Goal: Information Seeking & Learning: Find specific fact

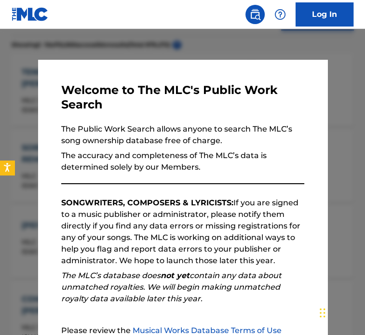
scroll to position [306, 0]
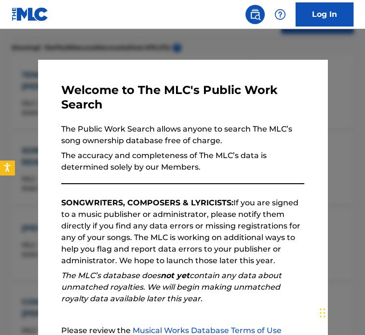
drag, startPoint x: 204, startPoint y: 52, endPoint x: 241, endPoint y: 57, distance: 37.1
click at [206, 52] on div at bounding box center [182, 196] width 365 height 335
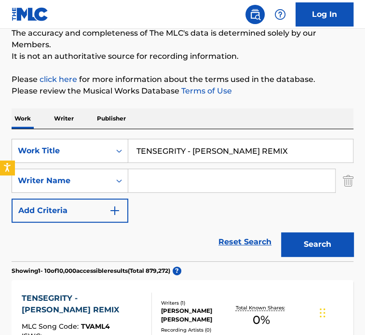
scroll to position [84, 0]
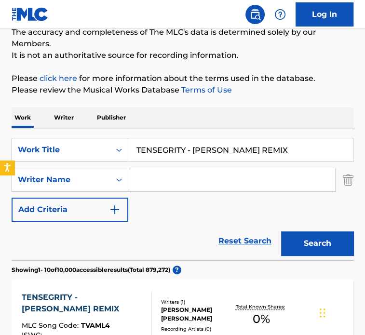
drag, startPoint x: 297, startPoint y: 151, endPoint x: 83, endPoint y: 95, distance: 221.0
type input "DIAMOND"
click at [141, 178] on input "Search Form" at bounding box center [231, 179] width 207 height 23
type input "F"
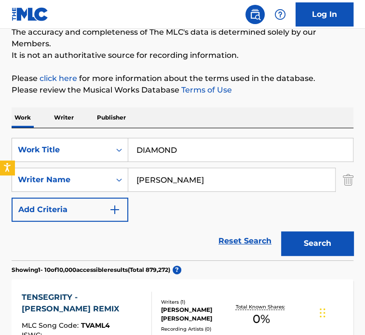
type input "STUART LOUIS"
click at [281, 232] on button "Search" at bounding box center [317, 244] width 72 height 24
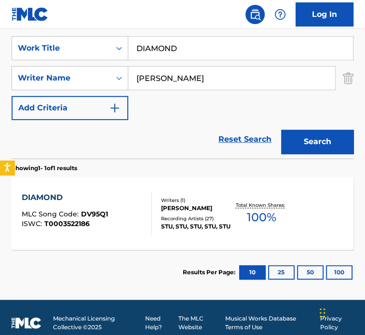
scroll to position [187, 0]
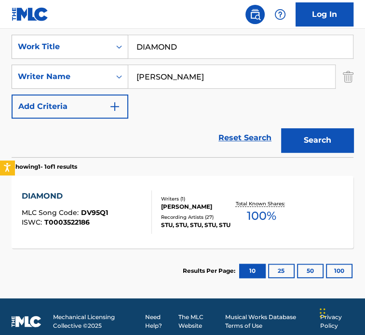
click at [229, 214] on div "Recording Artists ( 27 )" at bounding box center [197, 217] width 72 height 7
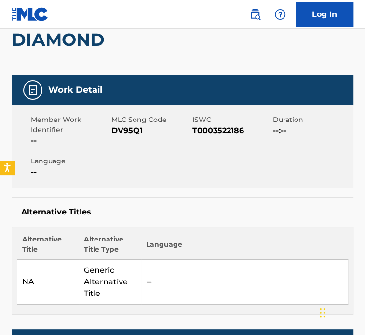
scroll to position [49, 0]
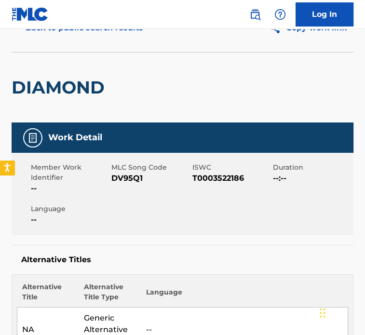
click at [228, 171] on span "ISWC" at bounding box center [232, 168] width 78 height 10
click at [224, 178] on span "T0003522186" at bounding box center [232, 179] width 78 height 12
copy span "T0003522186"
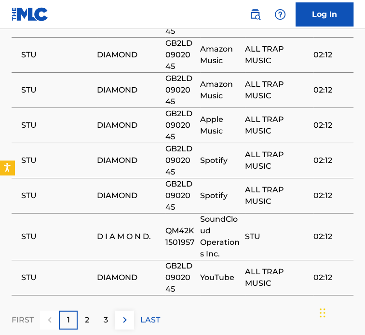
scroll to position [919, 0]
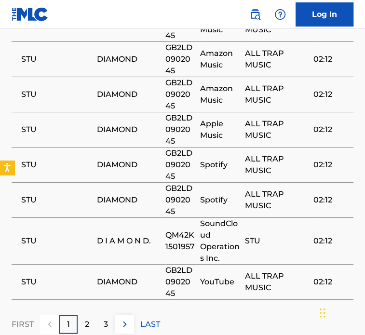
click at [176, 187] on span "GB2LD0902045" at bounding box center [181, 200] width 30 height 35
copy span "GB2LD0902045"
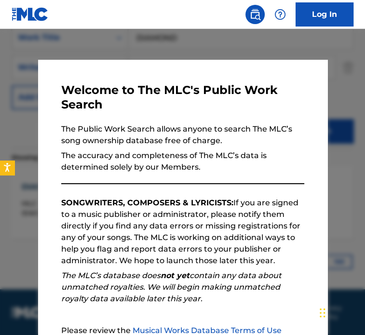
drag, startPoint x: 168, startPoint y: 45, endPoint x: 212, endPoint y: 61, distance: 47.2
click at [170, 45] on div at bounding box center [182, 196] width 365 height 335
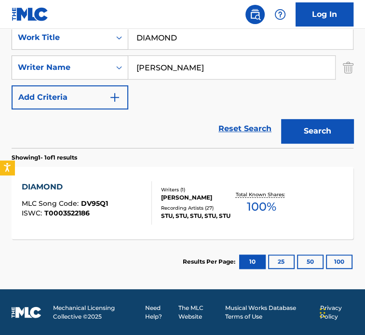
drag, startPoint x: 179, startPoint y: 40, endPoint x: -3, endPoint y: -17, distance: 190.8
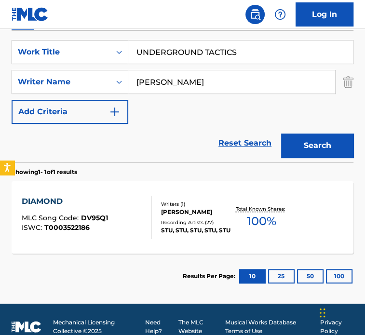
type input "UNDERGROUND TACTICS"
type input "TANNER CHRIS"
click at [281, 134] on button "Search" at bounding box center [317, 146] width 72 height 24
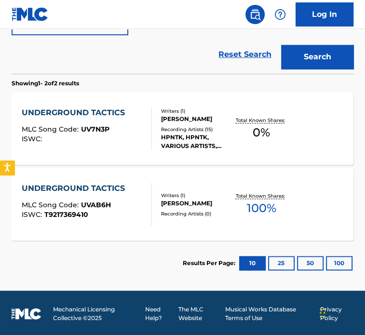
scroll to position [271, 0]
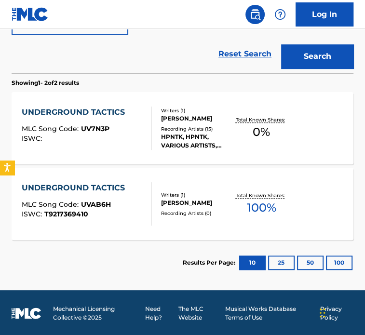
click at [277, 192] on p "Total Known Shares:" at bounding box center [262, 195] width 52 height 7
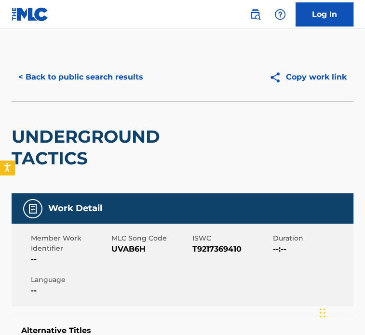
drag, startPoint x: 364, startPoint y: 119, endPoint x: 360, endPoint y: 128, distance: 9.7
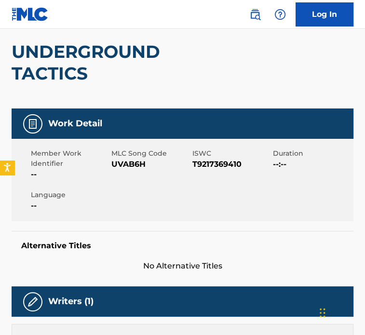
scroll to position [60, 0]
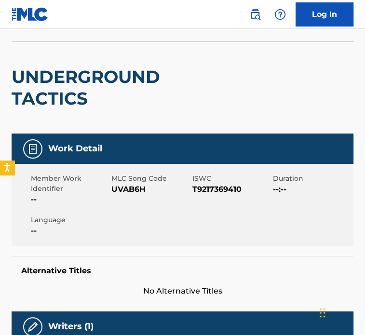
click at [216, 192] on span "T9217369410" at bounding box center [232, 190] width 78 height 12
copy span "T9217369410"
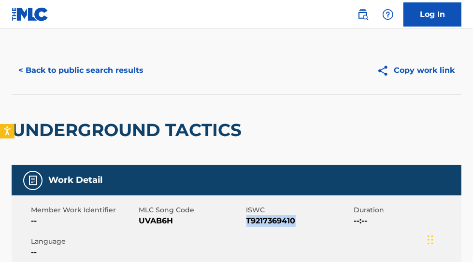
scroll to position [0, 0]
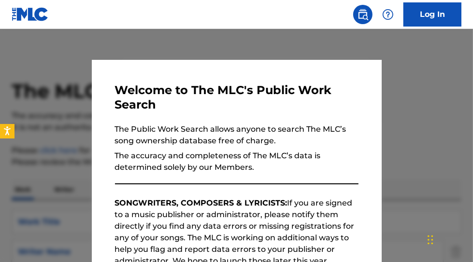
scroll to position [326, 0]
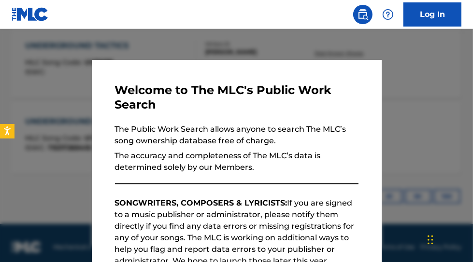
click at [254, 43] on div at bounding box center [236, 160] width 473 height 262
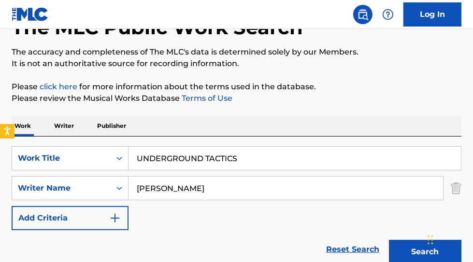
scroll to position [91, 0]
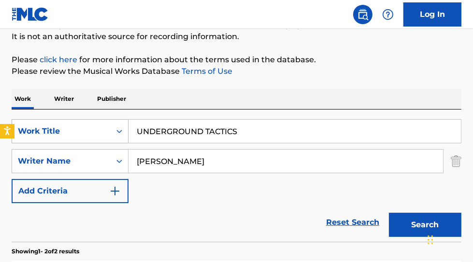
drag, startPoint x: 274, startPoint y: 131, endPoint x: 100, endPoint y: 121, distance: 173.6
click at [98, 121] on div "SearchWithCriteria75291f1f-8d21-4d72-94ab-3763f707b161 Work Title UNDERGROUND T…" at bounding box center [236, 131] width 449 height 24
paste input "7EVENOH!"
type input "7EVENOH!"
click at [38, 131] on div "SearchWithCriteria75291f1f-8d21-4d72-94ab-3763f707b161 Work Title 7EVENOH! Sear…" at bounding box center [236, 161] width 449 height 84
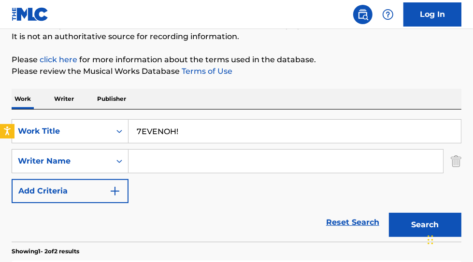
click at [365, 213] on button "Search" at bounding box center [425, 225] width 72 height 24
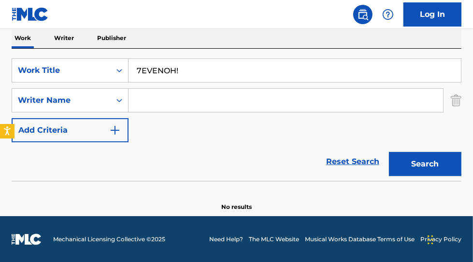
scroll to position [143, 0]
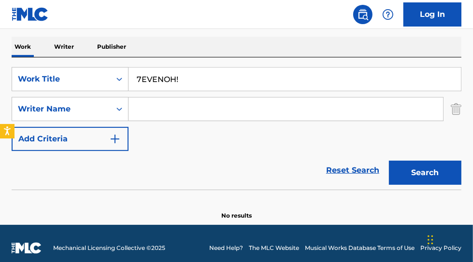
click at [226, 86] on input "7EVENOH!" at bounding box center [294, 79] width 332 height 23
click at [365, 161] on button "Search" at bounding box center [425, 173] width 72 height 24
click at [160, 80] on input "7EVENOH" at bounding box center [294, 79] width 332 height 23
click at [164, 79] on input "7EVENOH" at bounding box center [294, 79] width 332 height 23
click at [192, 80] on input "7EVEN OH" at bounding box center [294, 79] width 332 height 23
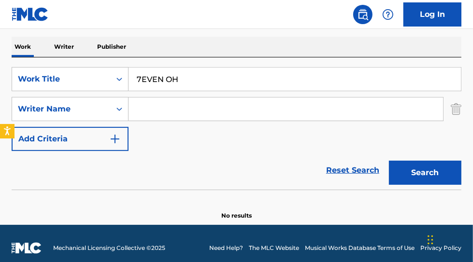
click at [207, 82] on input "7EVEN OH" at bounding box center [294, 79] width 332 height 23
type input "7EVEN OH!"
click at [365, 161] on button "Search" at bounding box center [425, 173] width 72 height 24
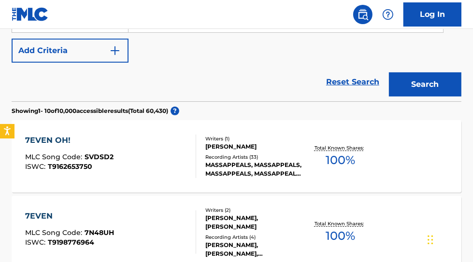
scroll to position [242, 0]
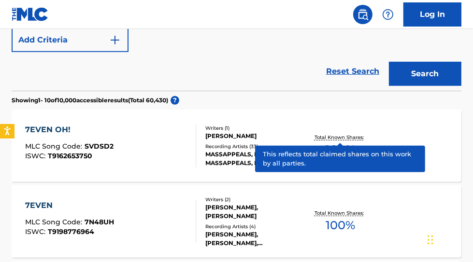
click at [346, 139] on p "Total Known Shares:" at bounding box center [340, 137] width 52 height 7
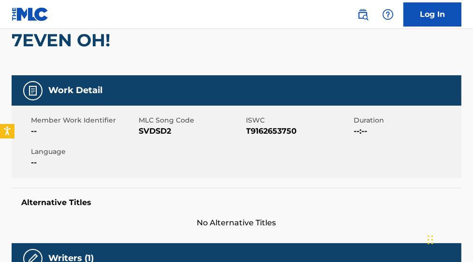
scroll to position [87, 0]
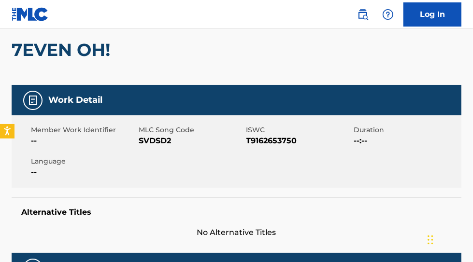
click at [271, 141] on span "T9162653750" at bounding box center [298, 141] width 105 height 12
click at [271, 142] on span "T9162653750" at bounding box center [298, 141] width 105 height 12
copy span "T9162653750"
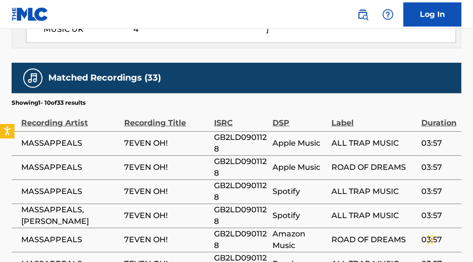
scroll to position [599, 0]
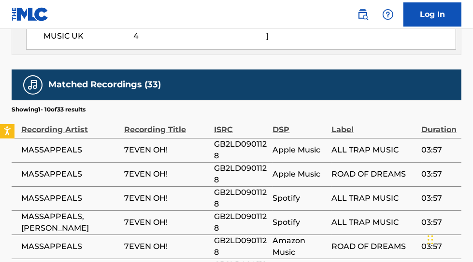
click at [241, 143] on span "GB2LD0901128" at bounding box center [241, 150] width 54 height 23
click at [241, 142] on span "GB2LD0901128" at bounding box center [241, 150] width 54 height 23
copy span "GB2LD0901128"
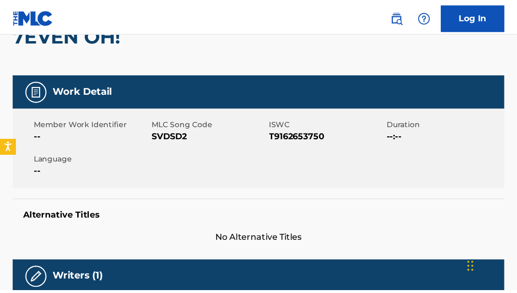
scroll to position [75, 0]
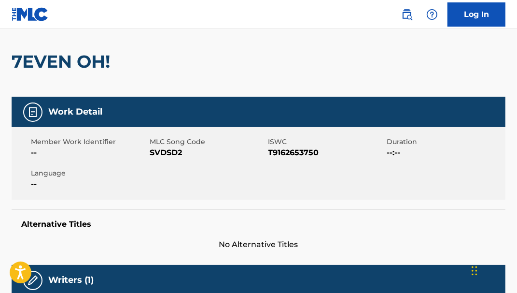
scroll to position [297, 0]
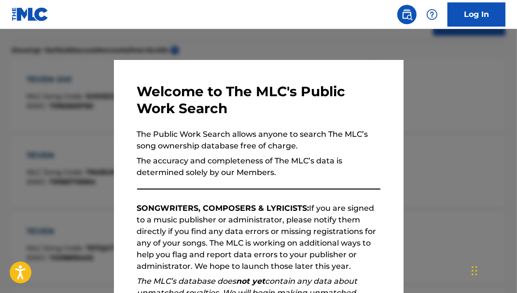
drag, startPoint x: 206, startPoint y: 40, endPoint x: 222, endPoint y: 48, distance: 17.3
click at [210, 42] on div at bounding box center [258, 175] width 517 height 293
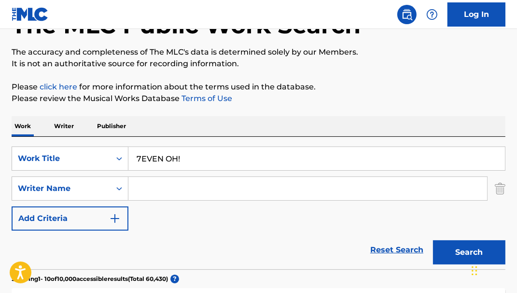
scroll to position [56, 0]
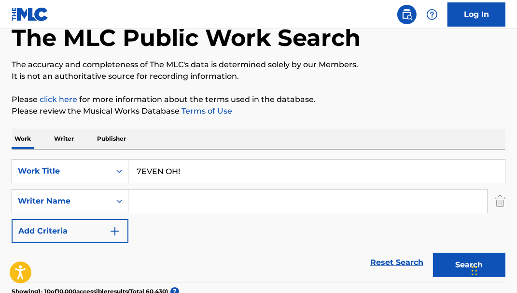
drag, startPoint x: 222, startPoint y: 171, endPoint x: 0, endPoint y: 123, distance: 227.1
type input "ALL MY FRIENDS"
click at [154, 199] on input "Search Form" at bounding box center [307, 200] width 359 height 23
click at [365, 252] on button "Search" at bounding box center [469, 264] width 72 height 24
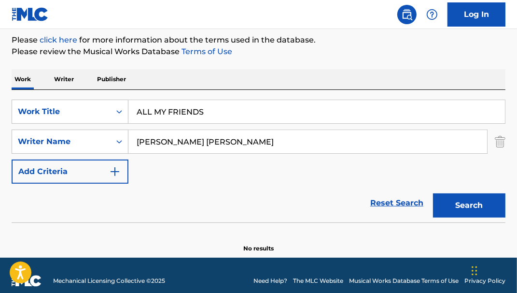
scroll to position [114, 0]
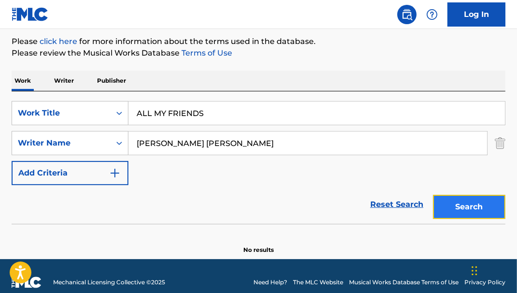
click at [365, 210] on button "Search" at bounding box center [469, 207] width 72 height 24
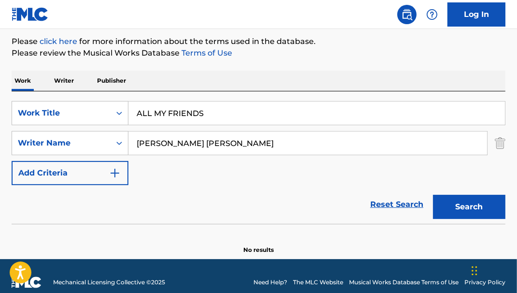
click at [209, 144] on input "PALMER MICHAEL THOMAS" at bounding box center [307, 142] width 359 height 23
drag, startPoint x: 236, startPoint y: 137, endPoint x: -39, endPoint y: 70, distance: 282.1
click at [0, 70] on html "Accessibility Screen-Reader Guide, Feedback, and Issue Reporting | New window C…" at bounding box center [258, 32] width 517 height 293
click at [365, 37] on p "Please click here for more information about the terms used in the database." at bounding box center [259, 42] width 494 height 12
drag, startPoint x: 280, startPoint y: 139, endPoint x: 62, endPoint y: 75, distance: 227.3
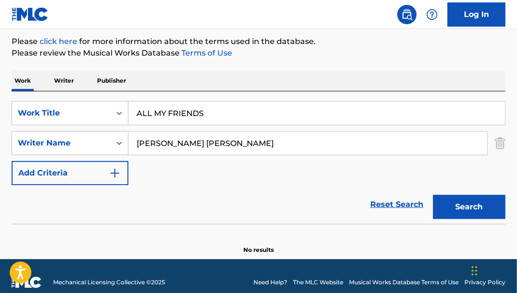
click at [84, 90] on div "Work Writer Publisher SearchWithCriteria75291f1f-8d21-4d72-94ab-3763f707b161 Wo…" at bounding box center [259, 161] width 494 height 183
type input "MICHAEL PALMER"
click at [365, 195] on button "Search" at bounding box center [469, 207] width 72 height 24
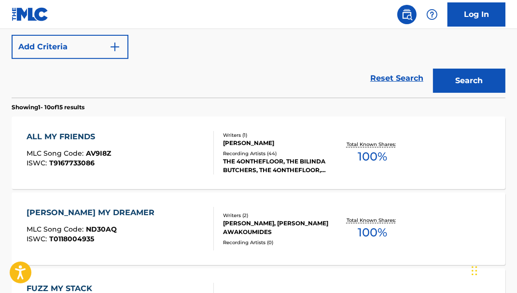
scroll to position [238, 0]
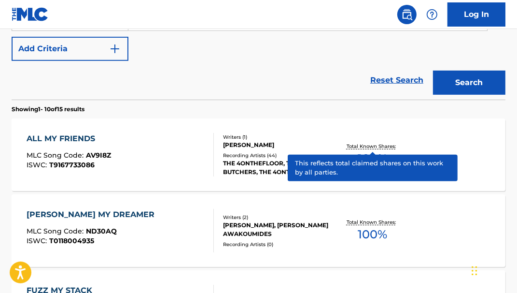
click at [365, 148] on p "Total Known Shares:" at bounding box center [373, 145] width 52 height 7
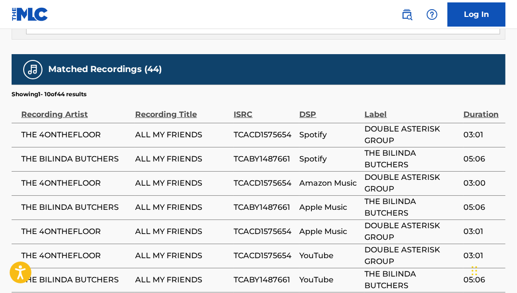
scroll to position [736, 0]
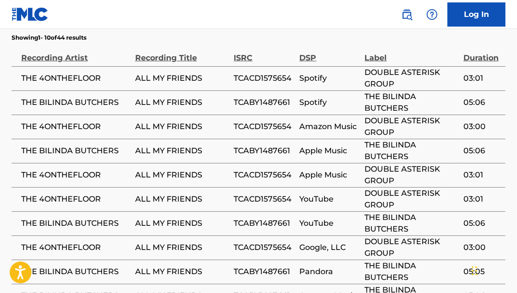
click at [250, 193] on span "TCACD1575654" at bounding box center [264, 199] width 61 height 12
click at [251, 193] on span "TCACD1575654" at bounding box center [264, 199] width 61 height 12
drag, startPoint x: 251, startPoint y: 184, endPoint x: 252, endPoint y: 135, distance: 48.8
click at [252, 145] on span "TCABY1487661" at bounding box center [264, 151] width 61 height 12
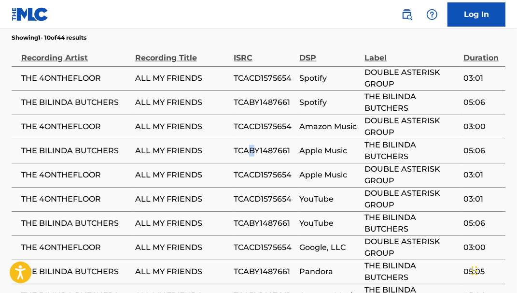
click at [249, 145] on span "TCABY1487661" at bounding box center [264, 151] width 61 height 12
copy div "TCABY1487661"
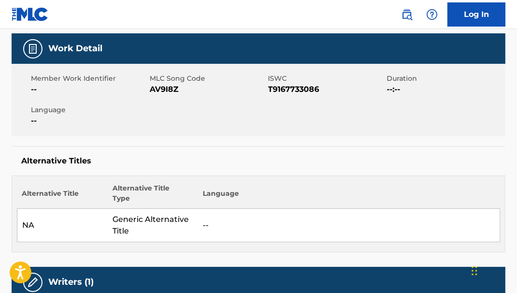
scroll to position [107, 0]
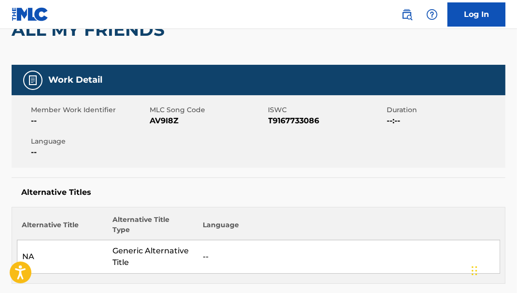
click at [303, 118] on span "T9167733086" at bounding box center [326, 121] width 116 height 12
copy span "T9167733086"
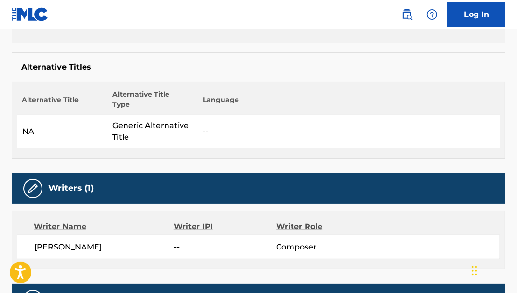
scroll to position [0, 0]
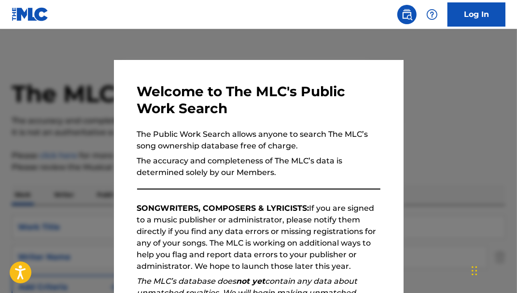
scroll to position [293, 0]
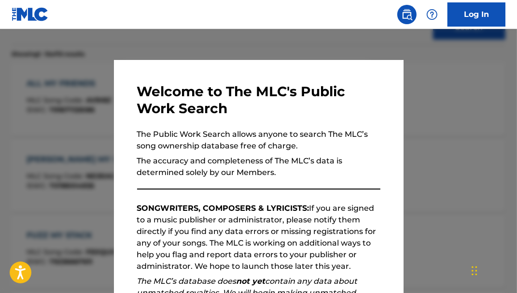
click at [254, 52] on div at bounding box center [258, 175] width 517 height 293
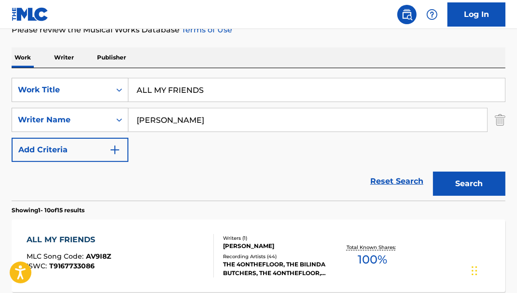
scroll to position [115, 0]
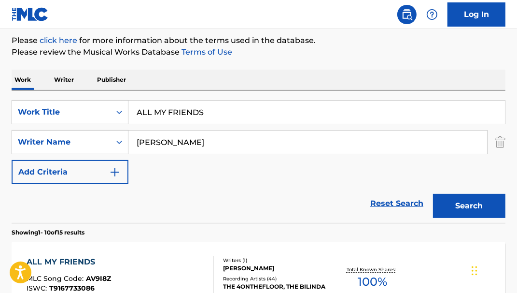
drag, startPoint x: 94, startPoint y: 102, endPoint x: 42, endPoint y: 86, distance: 53.9
click at [58, 92] on div "SearchWithCriteria75291f1f-8d21-4d72-94ab-3763f707b161 Work Title ALL MY FRIEND…" at bounding box center [259, 156] width 494 height 132
type input "ALL OF THEM HAD TEETH"
click at [365, 194] on button "Search" at bounding box center [469, 206] width 72 height 24
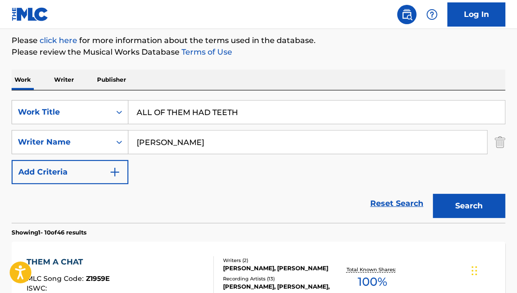
drag, startPoint x: 236, startPoint y: 142, endPoint x: 9, endPoint y: 117, distance: 227.8
type input "[PERSON_NAME]"
click at [365, 194] on button "Search" at bounding box center [469, 206] width 72 height 24
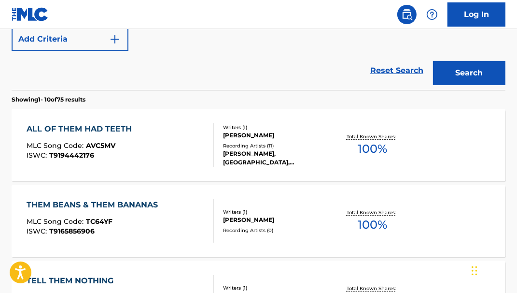
scroll to position [248, 0]
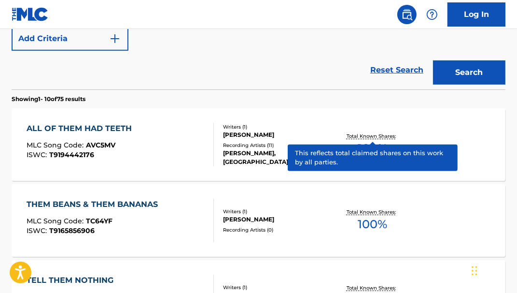
click at [365, 135] on p "Total Known Shares:" at bounding box center [373, 135] width 52 height 7
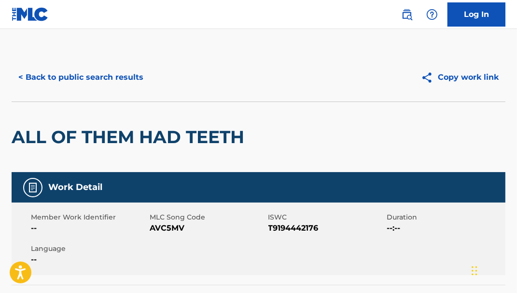
drag, startPoint x: 515, startPoint y: 69, endPoint x: 517, endPoint y: 76, distance: 8.0
click at [365, 76] on html "Accessibility Screen-Reader Guide, Feedback, and Issue Reporting | New window C…" at bounding box center [258, 146] width 517 height 293
click at [307, 229] on span "T9194442176" at bounding box center [326, 228] width 116 height 12
copy span "T9194442176"
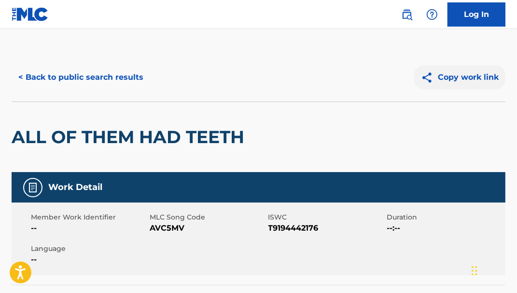
drag, startPoint x: 508, startPoint y: 111, endPoint x: 480, endPoint y: 88, distance: 35.7
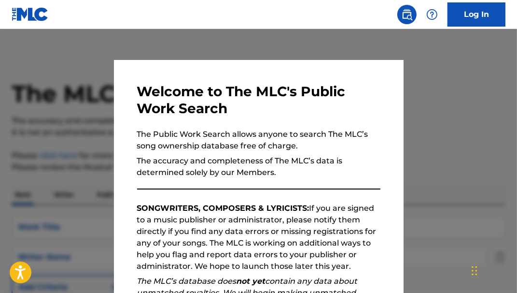
scroll to position [303, 0]
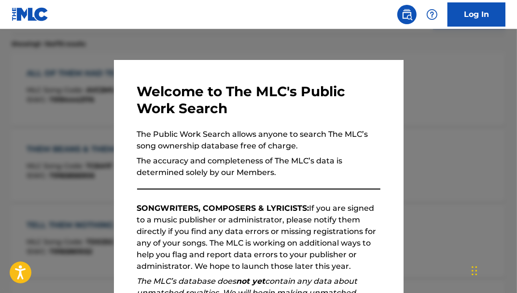
drag, startPoint x: 176, startPoint y: 28, endPoint x: 181, endPoint y: 37, distance: 10.4
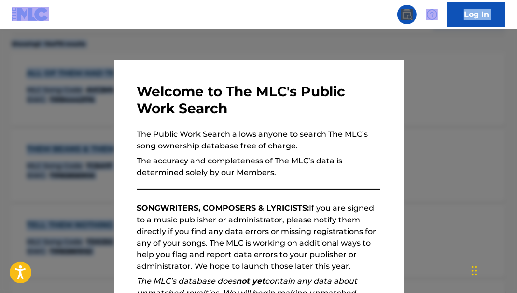
drag, startPoint x: 188, startPoint y: 42, endPoint x: 200, endPoint y: 45, distance: 12.7
click at [189, 42] on div at bounding box center [258, 175] width 517 height 293
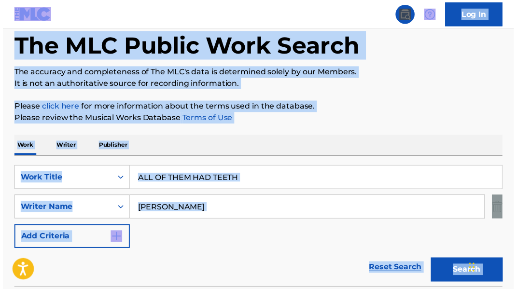
scroll to position [50, 0]
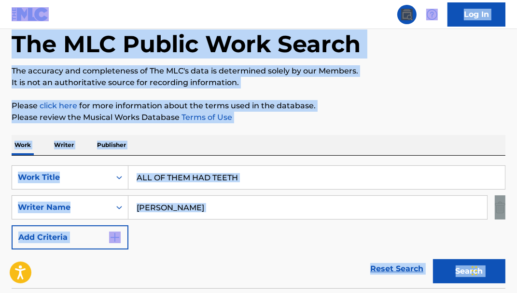
click at [260, 170] on input "ALL OF THEM HAD TEETH" at bounding box center [316, 177] width 376 height 23
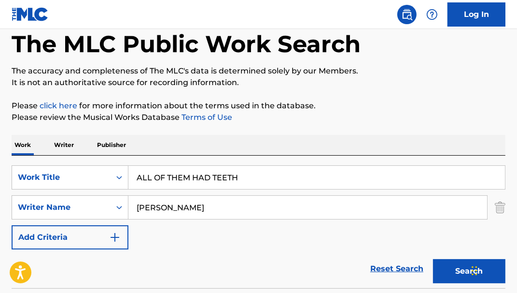
drag, startPoint x: 262, startPoint y: 174, endPoint x: -5, endPoint y: 130, distance: 270.4
click at [0, 130] on html "Accessibility Screen-Reader Guide, Feedback, and Issue Reporting | New window C…" at bounding box center [258, 96] width 517 height 293
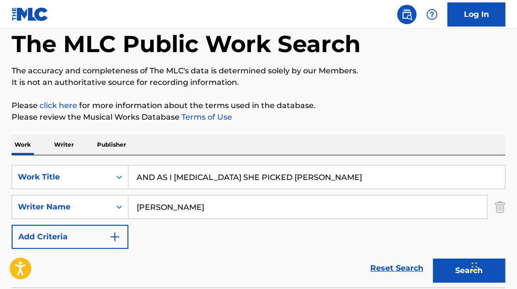
click at [334, 179] on input "AND AS I DROWNED SHE PICKED HEATHER" at bounding box center [316, 177] width 376 height 23
type input "AND AS I DROWNED SHE PICKED HEATHER BY THE LAKE"
click at [365, 259] on button "Search" at bounding box center [469, 271] width 72 height 24
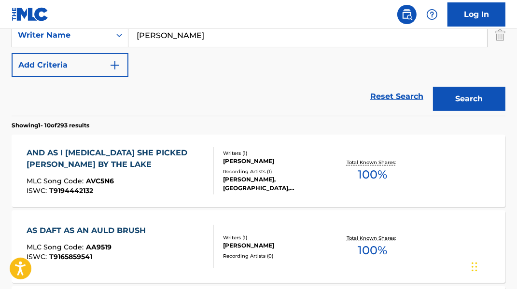
scroll to position [224, 0]
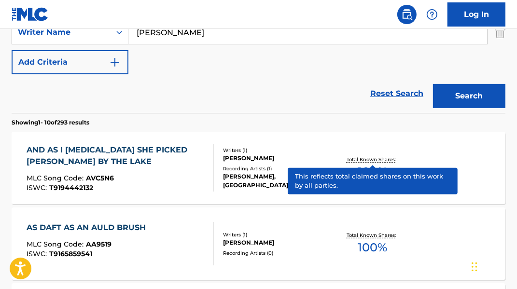
click at [365, 159] on p "Total Known Shares:" at bounding box center [373, 159] width 52 height 7
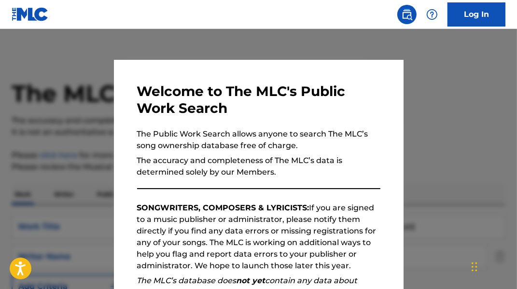
scroll to position [279, 0]
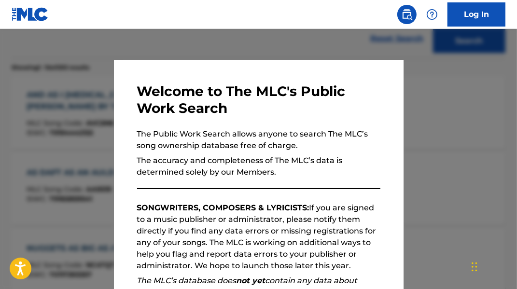
drag, startPoint x: 233, startPoint y: 48, endPoint x: 285, endPoint y: 54, distance: 52.0
click at [238, 47] on div at bounding box center [258, 173] width 517 height 289
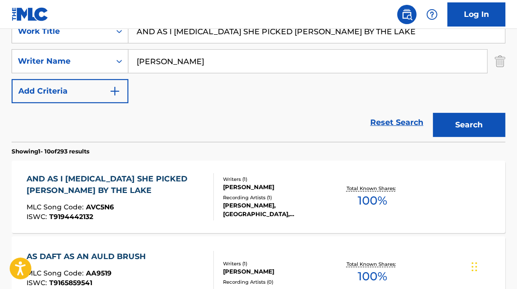
scroll to position [144, 0]
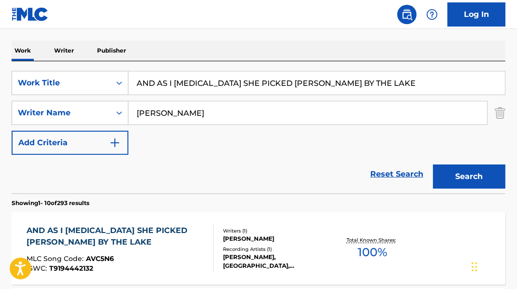
click at [0, 28] on html "Accessibility Screen-Reader Guide, Feedback, and Issue Reporting | New window C…" at bounding box center [258, 0] width 517 height 289
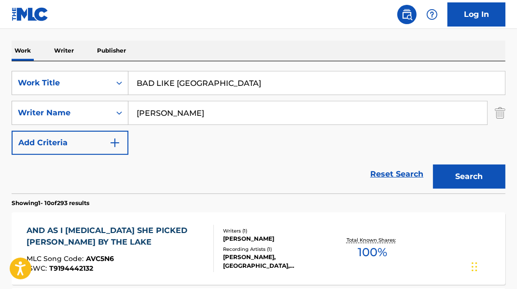
type input "BAD LIKE US"
type input "VIRGIN ANDRE"
click at [365, 165] on button "Search" at bounding box center [469, 177] width 72 height 24
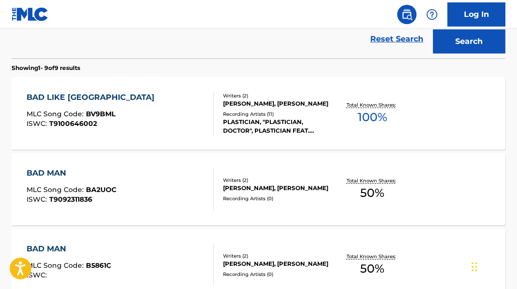
scroll to position [276, 0]
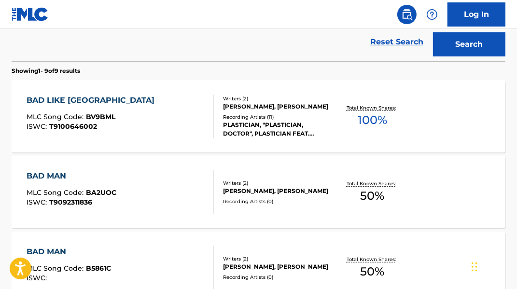
click at [365, 120] on div "Total Known Shares: 100 %" at bounding box center [372, 116] width 82 height 29
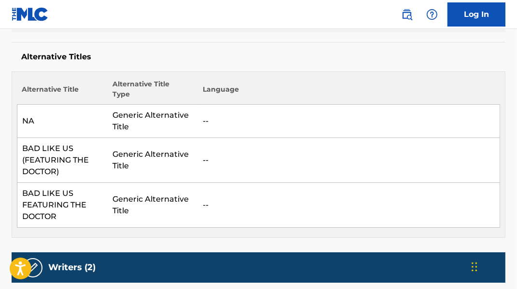
scroll to position [244, 0]
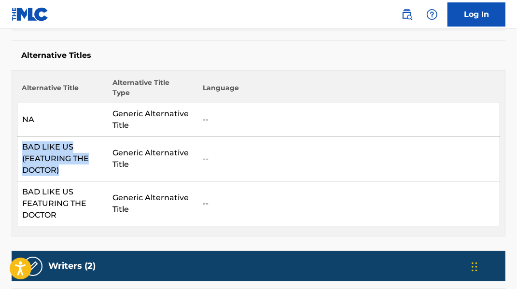
drag, startPoint x: 21, startPoint y: 134, endPoint x: 48, endPoint y: 153, distance: 33.3
click at [82, 169] on td "BAD LIKE US (FEATURING THE DOCTOR)" at bounding box center [62, 159] width 91 height 45
copy td "BAD LIKE US (FEATURING THE DOCTOR)"
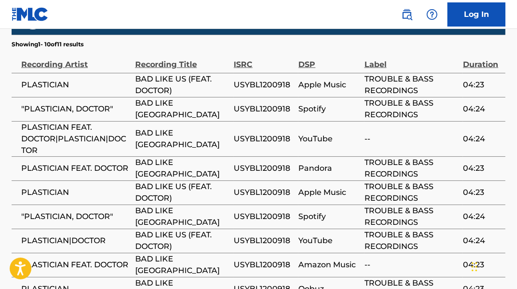
scroll to position [828, 0]
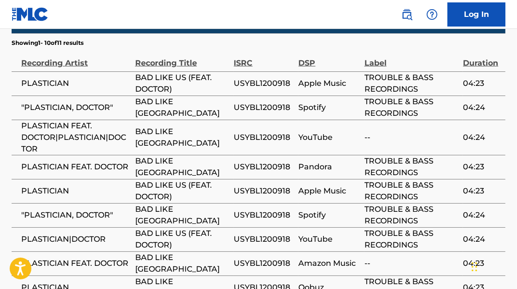
click at [256, 132] on span "USYBL1200918" at bounding box center [264, 138] width 60 height 12
copy span "USYBL1200918"
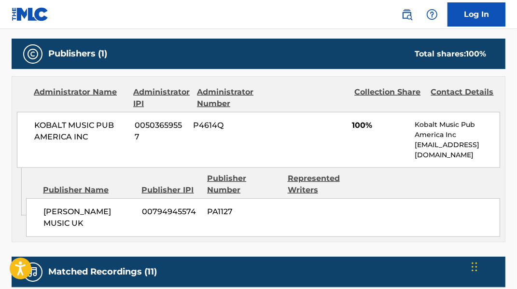
scroll to position [572, 0]
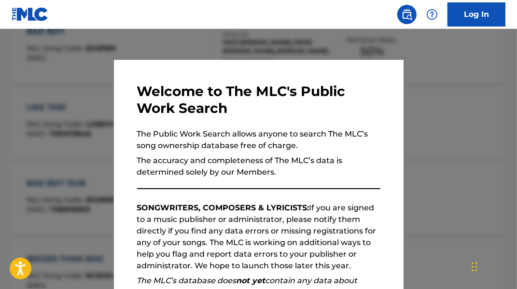
scroll to position [331, 0]
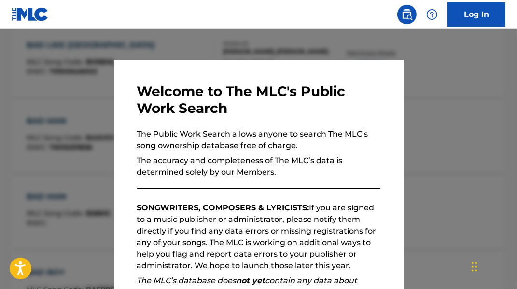
click at [150, 38] on div at bounding box center [258, 173] width 517 height 289
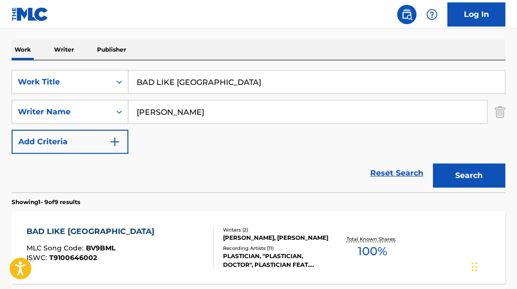
scroll to position [89, 0]
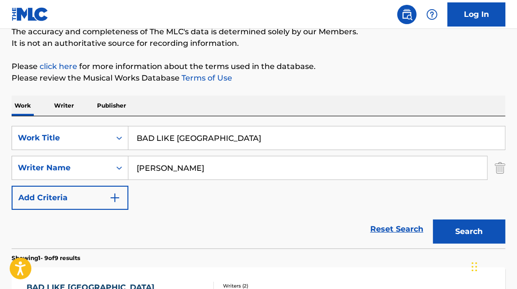
drag, startPoint x: 203, startPoint y: 133, endPoint x: 89, endPoint y: 123, distance: 113.8
click at [89, 123] on div "SearchWithCriteria75291f1f-8d21-4d72-94ab-3763f707b161 Work Title BAD LIKE US S…" at bounding box center [259, 182] width 494 height 132
paste input "LAXPOLOITATION ACID"
type input "BLAXPOLOITATION ACID"
drag, startPoint x: 212, startPoint y: 164, endPoint x: -8, endPoint y: 118, distance: 224.7
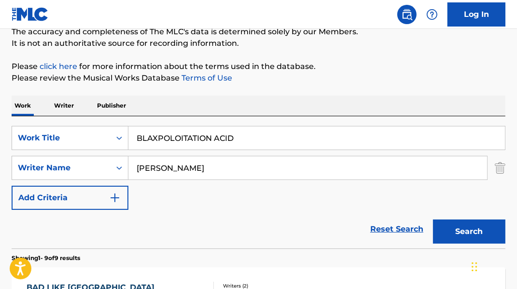
click at [0, 118] on html "Accessibility Screen-Reader Guide, Feedback, and Issue Reporting | New window C…" at bounding box center [258, 55] width 517 height 289
click at [365, 220] on button "Search" at bounding box center [469, 232] width 72 height 24
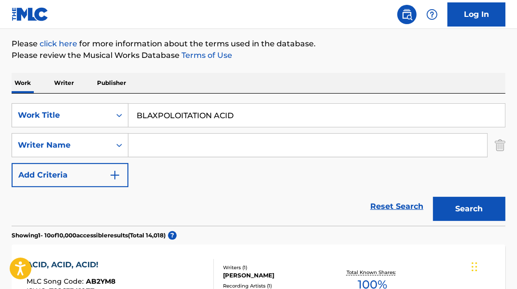
scroll to position [108, 0]
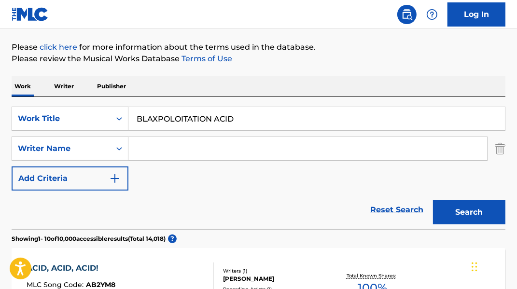
click at [210, 115] on input "BLAXPOLOITATION ACID" at bounding box center [316, 118] width 376 height 23
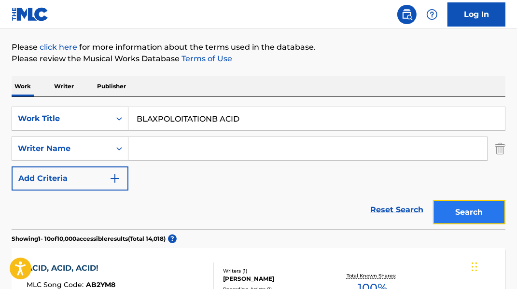
click at [365, 211] on button "Search" at bounding box center [469, 212] width 72 height 24
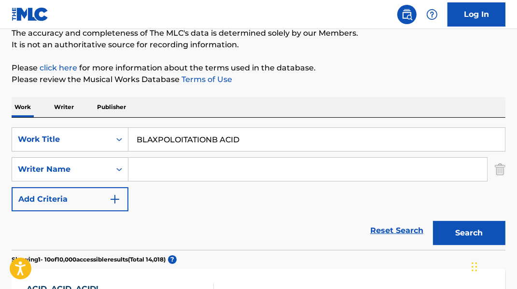
scroll to position [70, 0]
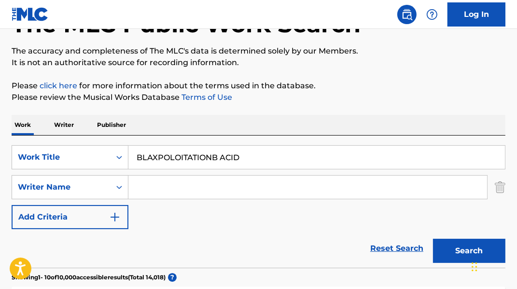
drag, startPoint x: 237, startPoint y: 151, endPoint x: -57, endPoint y: 55, distance: 309.9
click at [0, 55] on html "Accessibility Screen-Reader Guide, Feedback, and Issue Reporting | New window C…" at bounding box center [258, 74] width 517 height 289
paste input "Search Form"
type input "BLAXPLOITATIONB ACID"
click at [365, 239] on button "Search" at bounding box center [469, 251] width 72 height 24
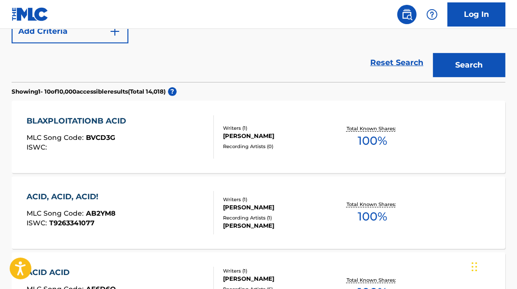
scroll to position [257, 0]
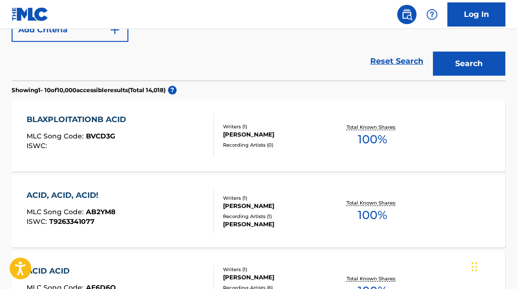
click at [365, 134] on span "100 %" at bounding box center [372, 139] width 29 height 17
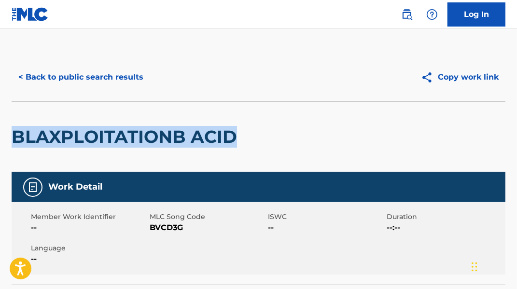
drag, startPoint x: 245, startPoint y: 137, endPoint x: 25, endPoint y: 119, distance: 220.8
click at [17, 117] on div "BLAXPLOITATIONB ACID" at bounding box center [259, 136] width 494 height 70
click at [50, 77] on button "< Back to public search results" at bounding box center [81, 77] width 139 height 24
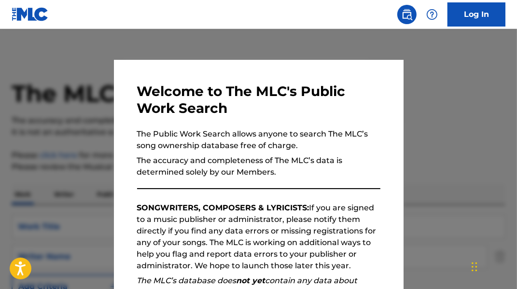
scroll to position [312, 0]
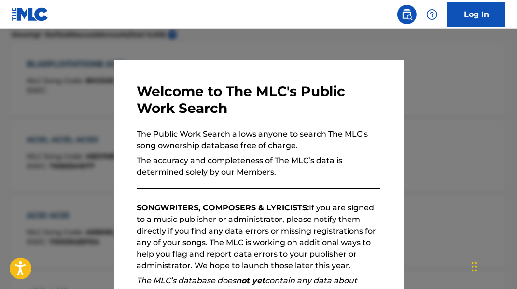
click at [302, 51] on div at bounding box center [258, 173] width 517 height 289
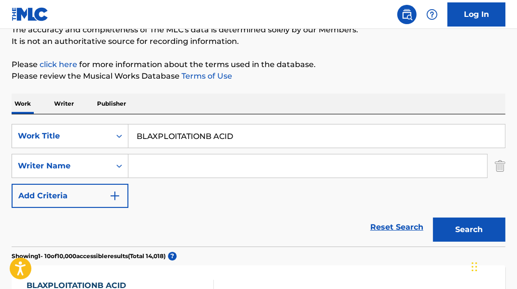
scroll to position [79, 0]
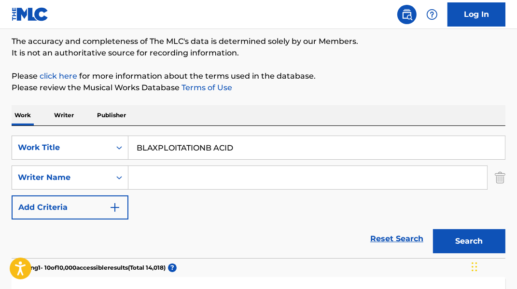
click at [0, 81] on html "Accessibility Screen-Reader Guide, Feedback, and Issue Reporting | New window C…" at bounding box center [258, 65] width 517 height 289
paste input "OOTYCLAPASAURUS"
type input "BOOTYCLAPASAURUS"
click at [365, 229] on button "Search" at bounding box center [469, 241] width 72 height 24
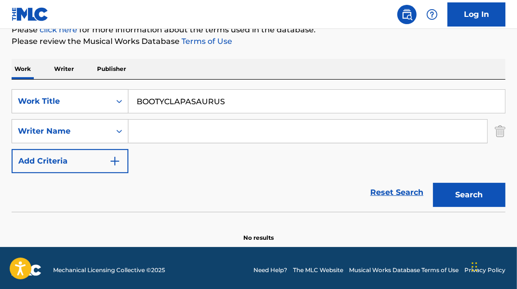
scroll to position [129, 0]
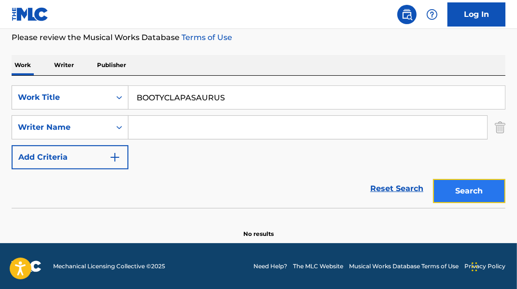
click at [365, 190] on button "Search" at bounding box center [469, 191] width 72 height 24
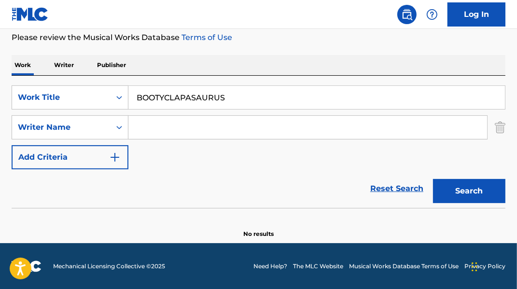
click at [226, 123] on input "Search Form" at bounding box center [307, 127] width 359 height 23
type input "BALOTSKY"
click at [365, 179] on button "Search" at bounding box center [469, 191] width 72 height 24
drag, startPoint x: 255, startPoint y: 98, endPoint x: 76, endPoint y: 89, distance: 178.8
click at [77, 89] on div "SearchWithCriteria75291f1f-8d21-4d72-94ab-3763f707b161 Work Title BOOTYCLAPASAU…" at bounding box center [259, 97] width 494 height 24
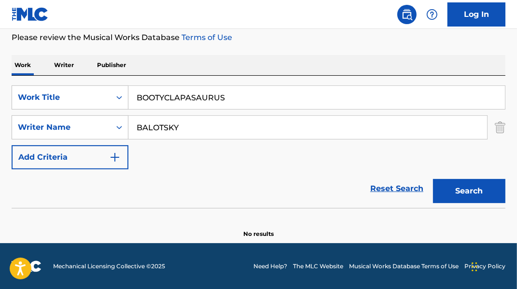
paste input "CAN'T SEE U"
type input "CAN'T SEE U"
drag, startPoint x: 200, startPoint y: 127, endPoint x: 83, endPoint y: 99, distance: 120.6
click at [84, 103] on div "SearchWithCriteria75291f1f-8d21-4d72-94ab-3763f707b161 Work Title CAN'T SEE U S…" at bounding box center [259, 127] width 494 height 84
type input "WYNTER"
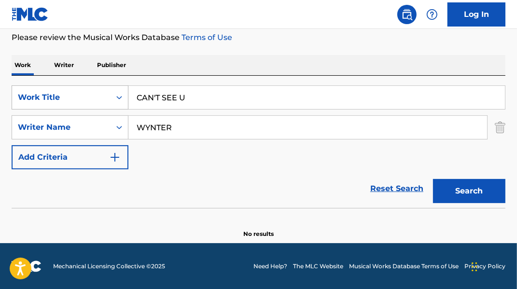
click at [365, 179] on button "Search" at bounding box center [469, 191] width 72 height 24
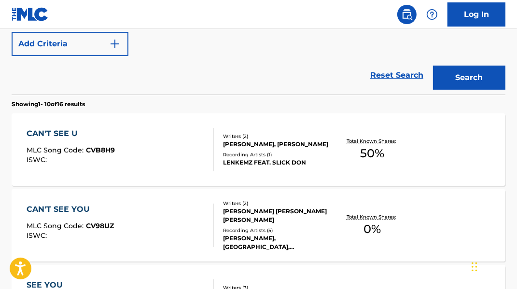
scroll to position [244, 0]
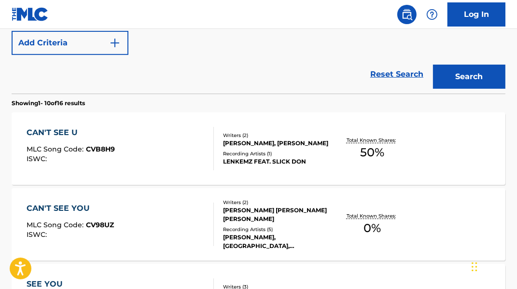
click at [365, 149] on span "50 %" at bounding box center [372, 152] width 24 height 17
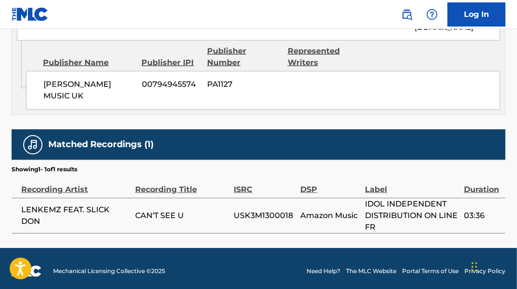
scroll to position [544, 0]
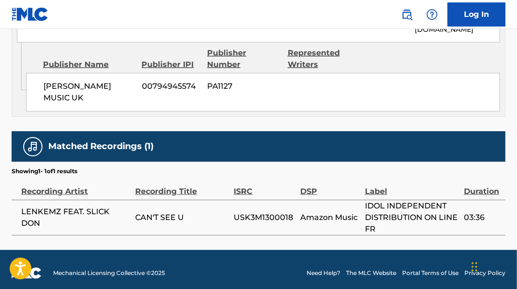
click at [285, 221] on span "USK3M1300018" at bounding box center [265, 218] width 62 height 12
click at [285, 220] on span "USK3M1300018" at bounding box center [265, 218] width 62 height 12
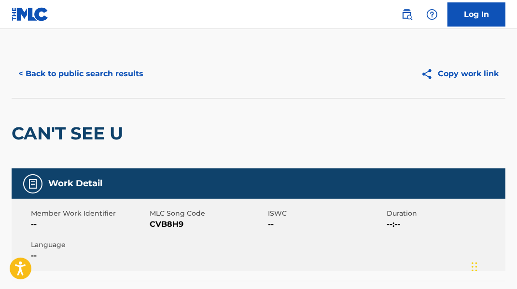
scroll to position [0, 0]
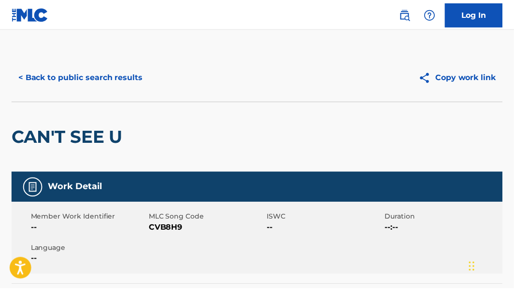
scroll to position [299, 0]
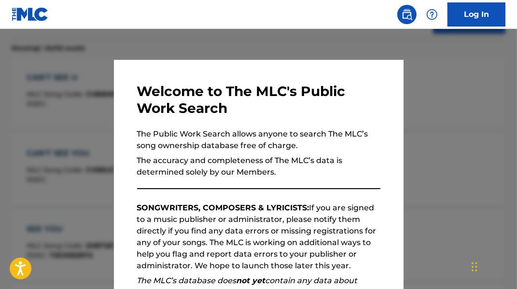
drag, startPoint x: 124, startPoint y: 47, endPoint x: 131, endPoint y: 47, distance: 6.8
click at [126, 47] on div at bounding box center [258, 173] width 517 height 289
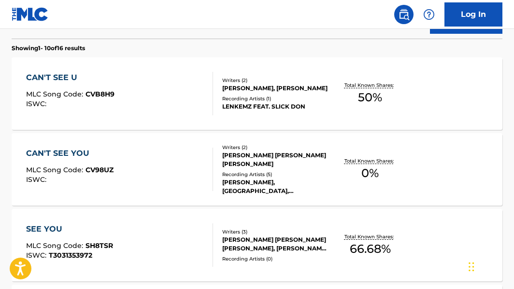
drag, startPoint x: 512, startPoint y: 96, endPoint x: 512, endPoint y: 56, distance: 39.6
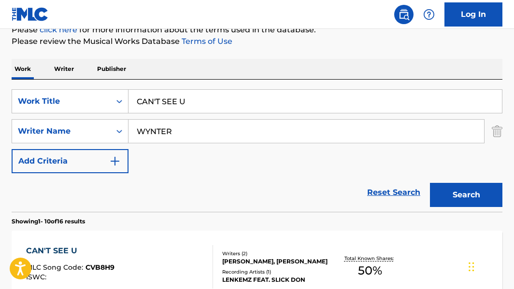
scroll to position [126, 0]
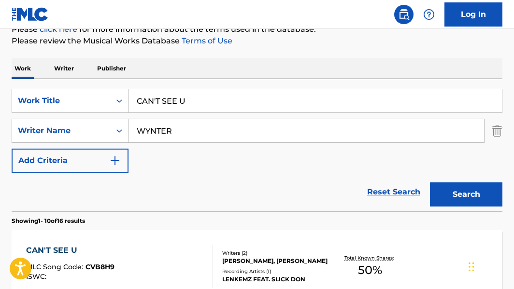
click at [228, 111] on input "CAN'T SEE U" at bounding box center [314, 100] width 373 height 23
type input "CAN'T SEE U INSTRUMENTAL"
click at [365, 182] on button "Search" at bounding box center [466, 194] width 72 height 24
drag, startPoint x: 514, startPoint y: 94, endPoint x: 513, endPoint y: 102, distance: 8.3
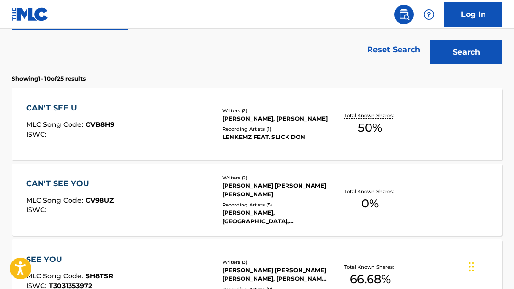
scroll to position [272, 0]
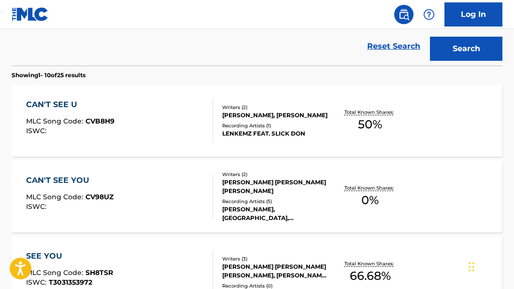
click at [365, 116] on span "50 %" at bounding box center [370, 124] width 24 height 17
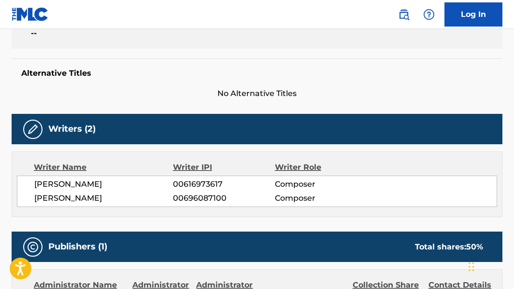
scroll to position [203, 0]
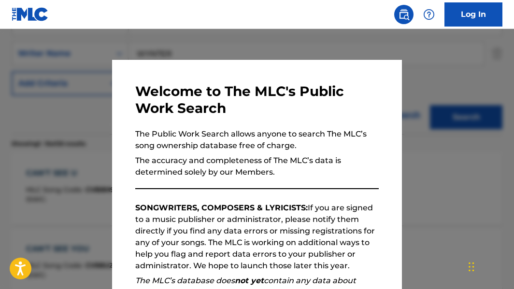
scroll to position [326, 0]
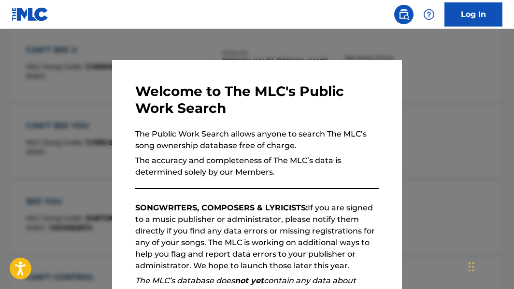
drag, startPoint x: 210, startPoint y: 34, endPoint x: 227, endPoint y: 46, distance: 20.7
click at [212, 34] on div at bounding box center [257, 173] width 514 height 289
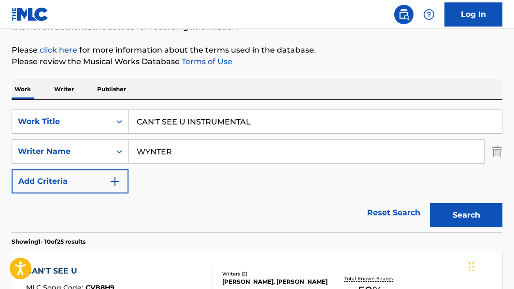
scroll to position [85, 0]
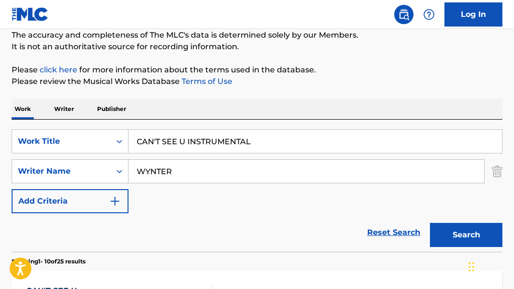
click at [179, 137] on input "CAN'T SEE U INSTRUMENTAL" at bounding box center [314, 141] width 373 height 23
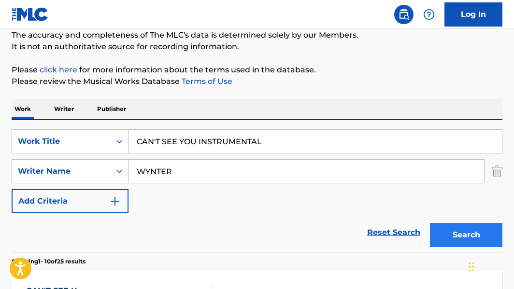
type input "CAN'T SEE YOU INSTRUMENTAL"
click at [365, 230] on button "Search" at bounding box center [466, 235] width 72 height 24
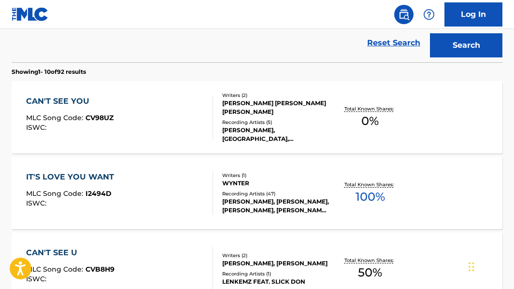
scroll to position [234, 0]
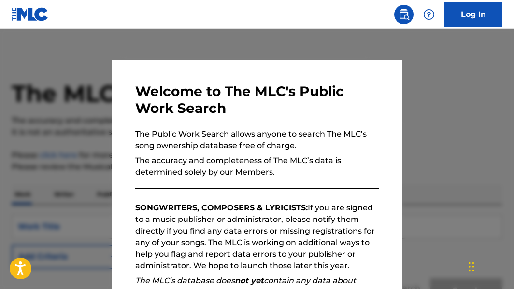
click at [437, 124] on div at bounding box center [257, 173] width 514 height 289
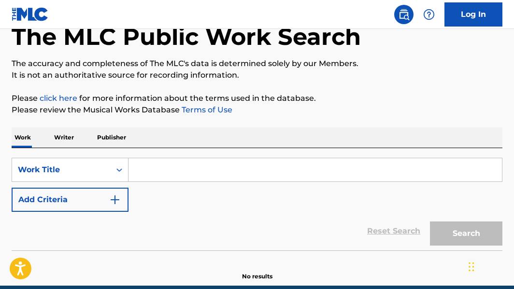
scroll to position [63, 0]
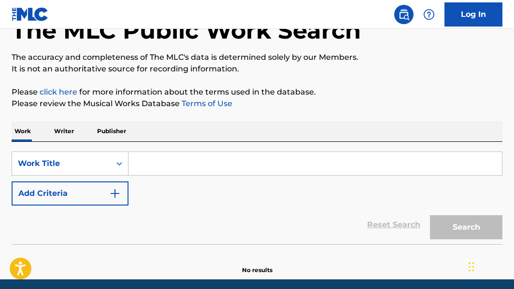
click at [181, 167] on input "Search Form" at bounding box center [314, 163] width 373 height 23
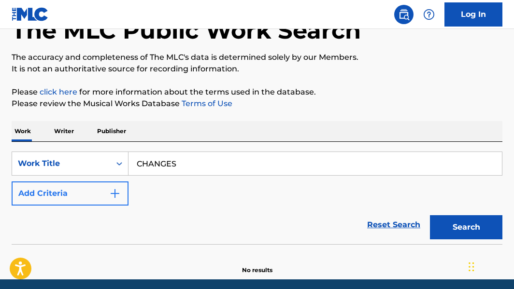
type input "CHANGES"
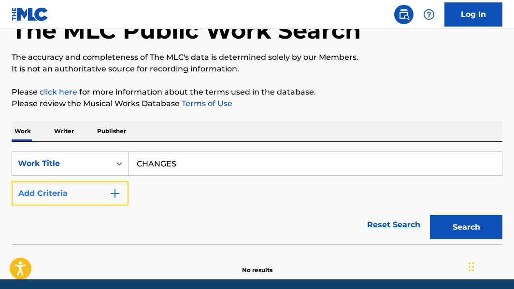
click at [116, 192] on img "Search Form" at bounding box center [115, 194] width 12 height 12
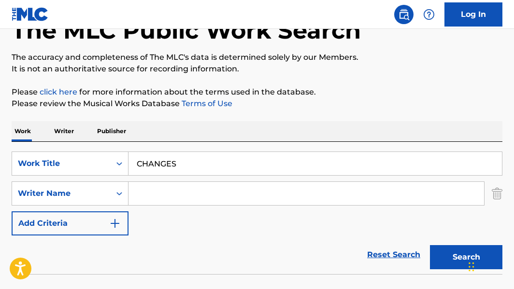
click at [153, 194] on input "Search Form" at bounding box center [305, 193] width 355 height 23
click at [156, 195] on input "W" at bounding box center [305, 193] width 355 height 23
type input "[PERSON_NAME]"
click at [430, 245] on button "Search" at bounding box center [466, 257] width 72 height 24
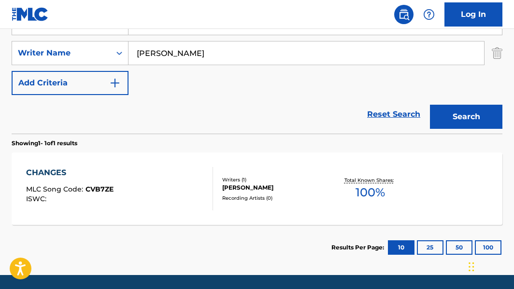
scroll to position [206, 0]
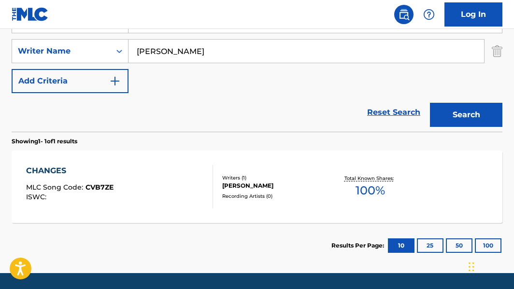
click at [359, 194] on span "100 %" at bounding box center [369, 190] width 29 height 17
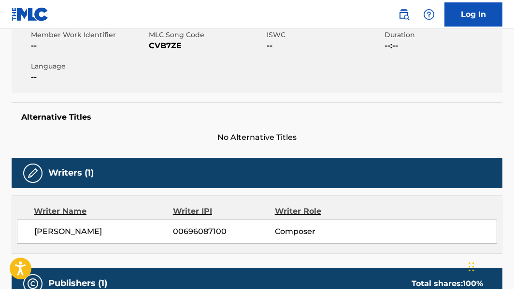
scroll to position [133, 0]
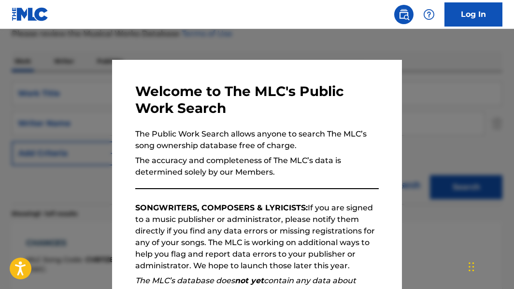
scroll to position [181, 0]
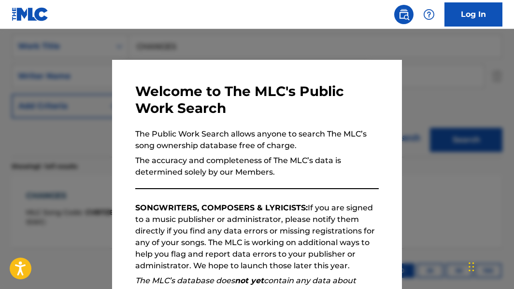
drag, startPoint x: 184, startPoint y: 48, endPoint x: 225, endPoint y: 49, distance: 41.5
click at [187, 48] on div at bounding box center [257, 173] width 514 height 289
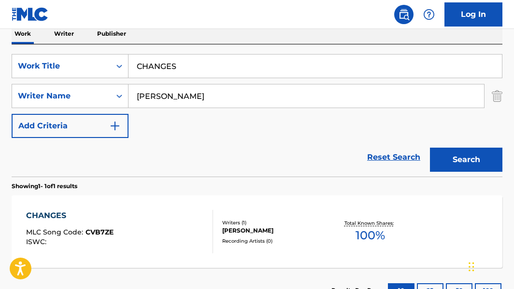
scroll to position [139, 0]
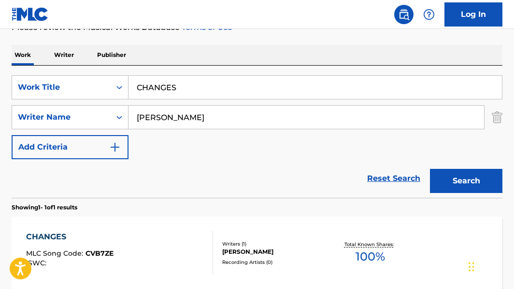
drag, startPoint x: 207, startPoint y: 90, endPoint x: -68, endPoint y: 41, distance: 278.6
click at [0, 41] on html "Accessibility Screen-Reader Guide, Feedback, and Issue Reporting | New window 0…" at bounding box center [257, 5] width 514 height 289
type input "ENTRO P"
click at [430, 169] on button "Search" at bounding box center [466, 181] width 72 height 24
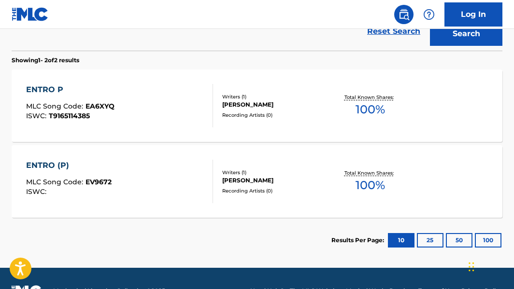
scroll to position [284, 0]
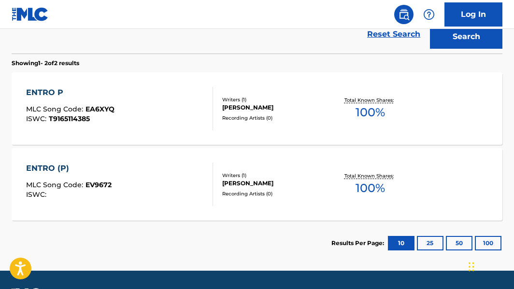
click at [363, 110] on span "100 %" at bounding box center [369, 112] width 29 height 17
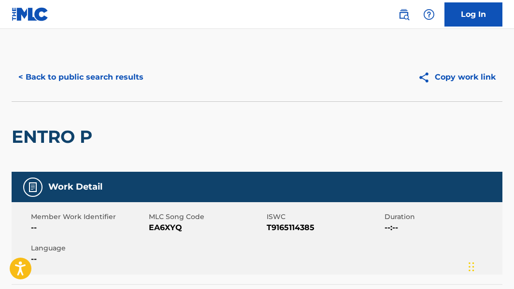
click at [273, 227] on span "T9165114385" at bounding box center [323, 228] width 115 height 12
copy span "T9165114385"
drag, startPoint x: 15, startPoint y: 62, endPoint x: 0, endPoint y: 63, distance: 15.5
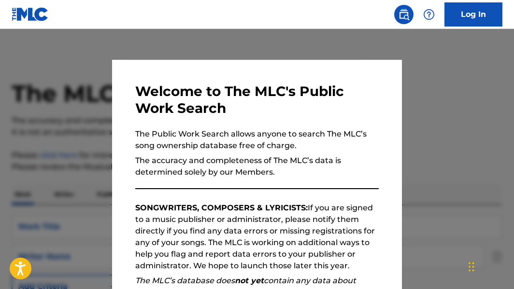
scroll to position [311, 0]
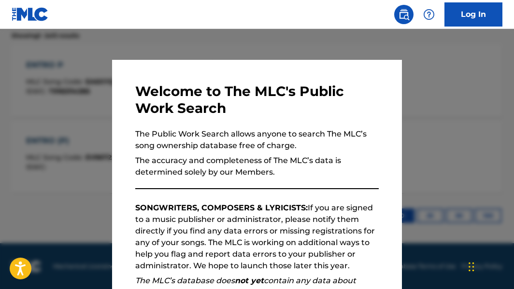
drag, startPoint x: 234, startPoint y: 38, endPoint x: 264, endPoint y: 54, distance: 33.9
click at [235, 40] on div at bounding box center [257, 173] width 514 height 289
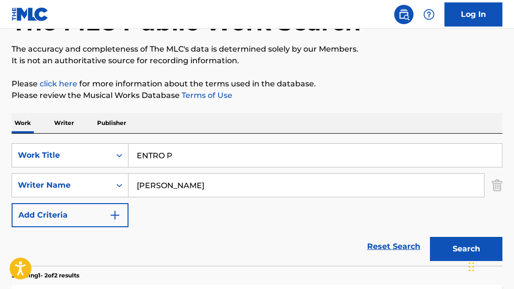
scroll to position [75, 0]
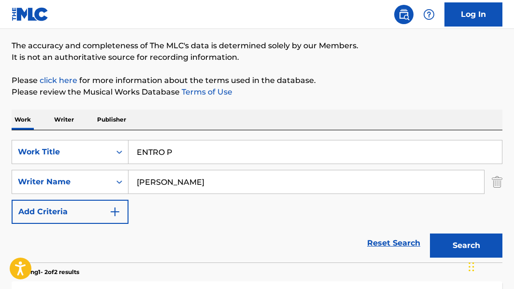
drag, startPoint x: 215, startPoint y: 139, endPoint x: 119, endPoint y: 115, distance: 99.3
click at [124, 118] on div "Work Writer Publisher SearchWithCriteria2acf4075-38a9-4b2d-940f-c7ae9c0a8398 Wo…" at bounding box center [257, 292] width 490 height 365
drag, startPoint x: 93, startPoint y: 134, endPoint x: 23, endPoint y: 133, distance: 69.5
click at [24, 133] on div "SearchWithCriteria2acf4075-38a9-4b2d-940f-c7ae9c0a8398 Work Title ENTRO P Searc…" at bounding box center [257, 196] width 490 height 132
type input "JANKY"
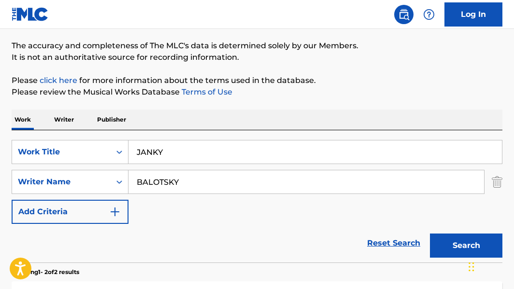
type input "BALOTSKY"
click at [430, 234] on button "Search" at bounding box center [466, 246] width 72 height 24
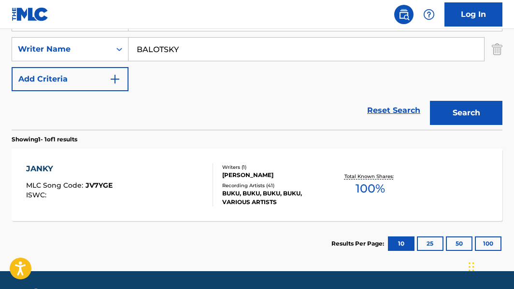
scroll to position [207, 0]
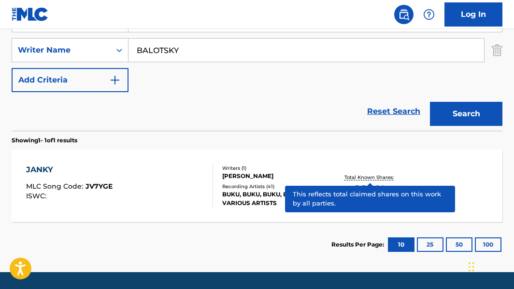
click at [378, 180] on p "Total Known Shares:" at bounding box center [370, 177] width 52 height 7
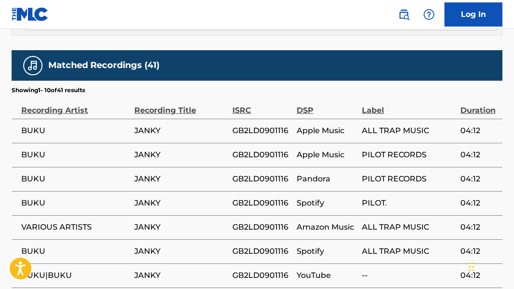
scroll to position [677, 0]
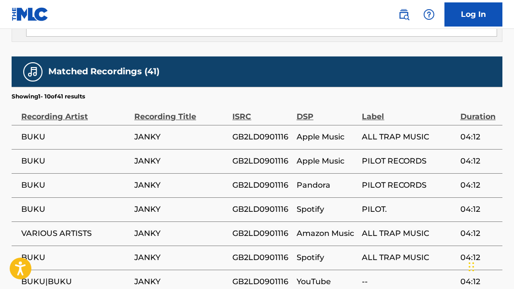
click at [242, 139] on span "GB2LD0901116" at bounding box center [261, 137] width 59 height 12
copy span "GB2LD0901116"
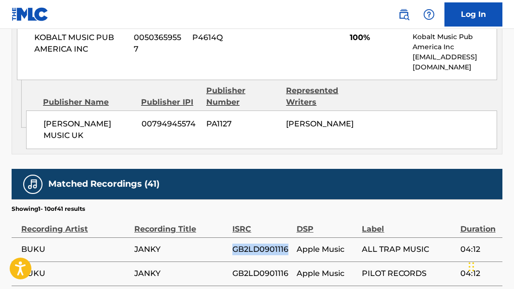
scroll to position [550, 0]
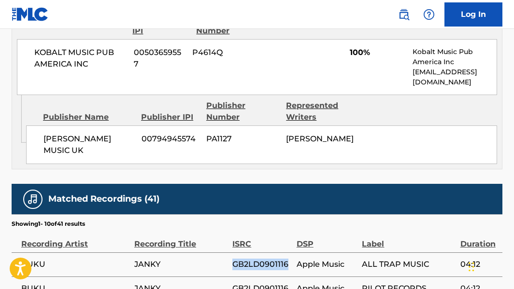
scroll to position [236, 0]
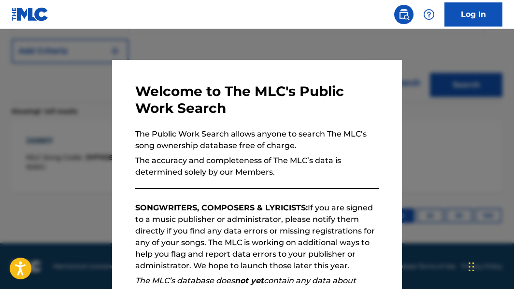
drag, startPoint x: 174, startPoint y: 37, endPoint x: 216, endPoint y: 52, distance: 45.0
click at [175, 37] on div at bounding box center [257, 173] width 514 height 289
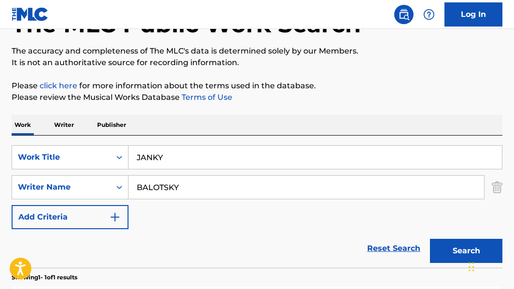
scroll to position [72, 0]
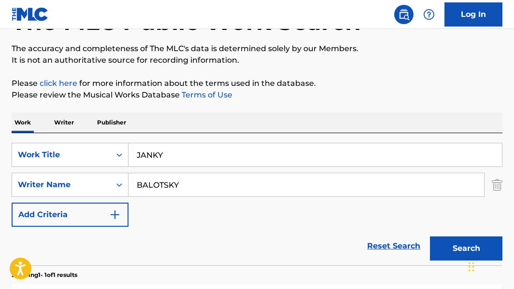
drag, startPoint x: 135, startPoint y: 150, endPoint x: 39, endPoint y: 101, distance: 107.9
click at [35, 105] on div "The MLC Public Work Search The accuracy and completeness of The MLC's data is d…" at bounding box center [257, 191] width 514 height 421
type input "SET YOU FREE"
type input "[PERSON_NAME]"
click at [430, 237] on button "Search" at bounding box center [466, 249] width 72 height 24
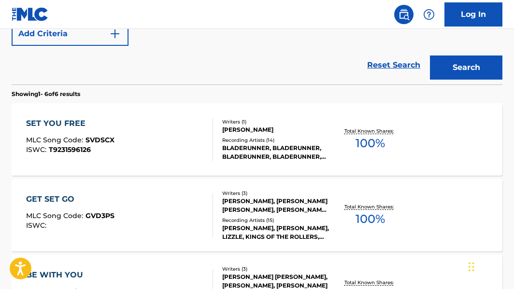
scroll to position [274, 0]
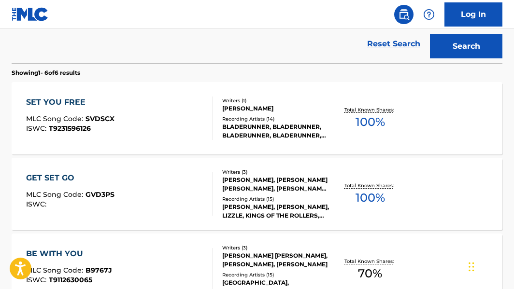
click at [372, 123] on span "100 %" at bounding box center [369, 121] width 29 height 17
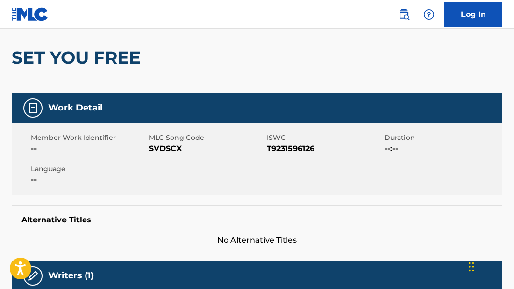
scroll to position [72, 0]
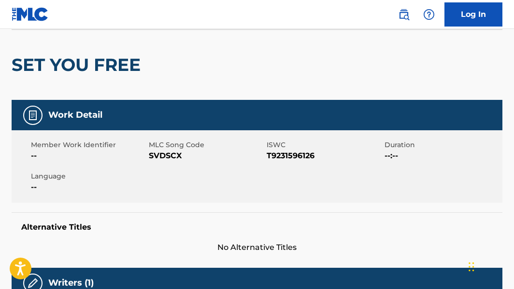
click at [283, 153] on span "T9231596126" at bounding box center [323, 156] width 115 height 12
copy span "T9231596126"
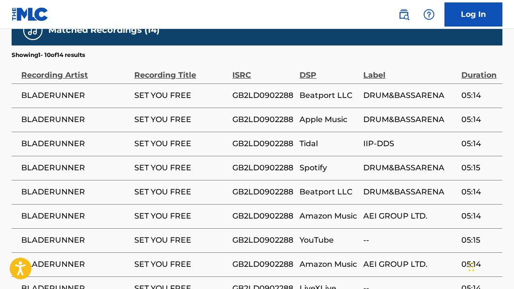
scroll to position [622, 0]
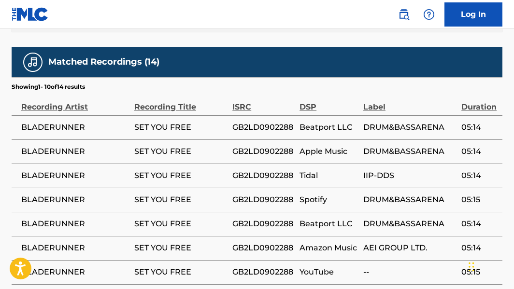
click at [253, 131] on td "GB2LD0902288" at bounding box center [265, 127] width 67 height 24
click at [253, 133] on span "GB2LD0902288" at bounding box center [263, 128] width 62 height 12
copy span "GB2LD0902288"
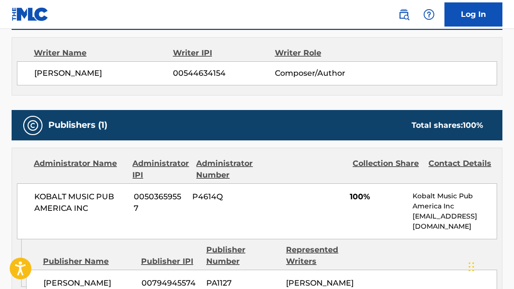
scroll to position [334, 0]
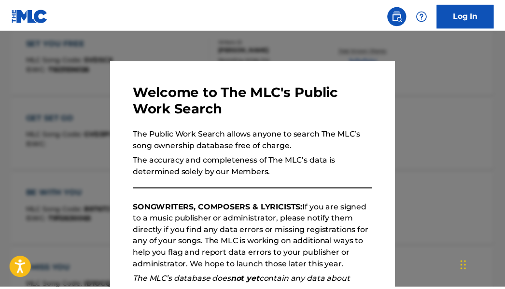
scroll to position [329, 0]
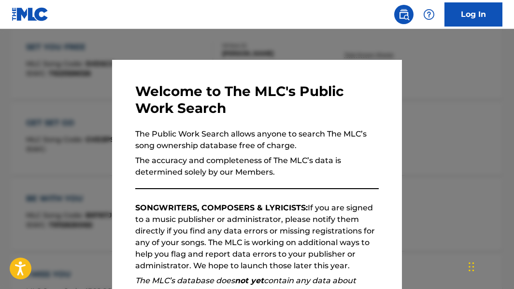
drag, startPoint x: 201, startPoint y: 47, endPoint x: 224, endPoint y: 52, distance: 23.7
click at [201, 46] on div at bounding box center [257, 173] width 514 height 289
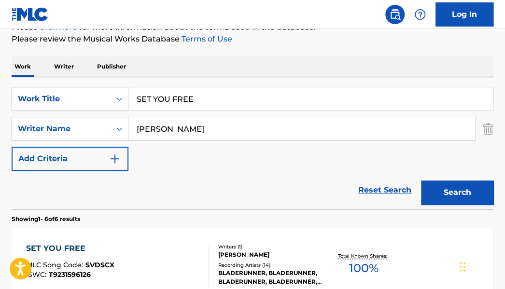
scroll to position [124, 0]
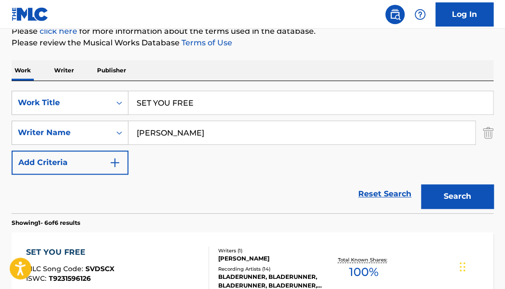
drag, startPoint x: 99, startPoint y: 88, endPoint x: 20, endPoint y: 75, distance: 80.2
type input "SHAPES"
type input "[PERSON_NAME]"
click at [421, 184] on button "Search" at bounding box center [457, 196] width 72 height 24
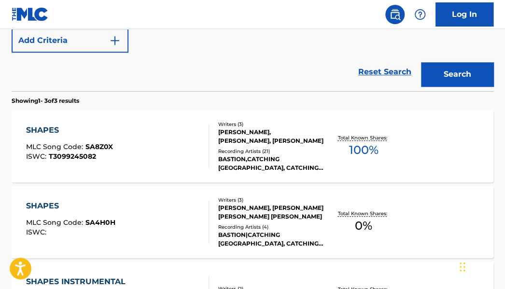
scroll to position [247, 0]
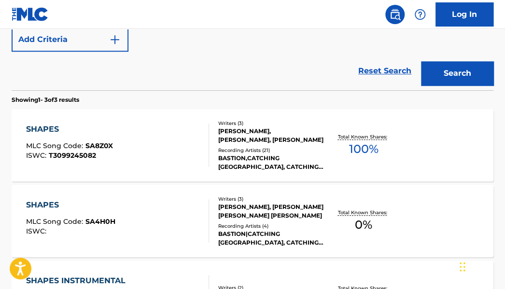
click at [353, 150] on span "100 %" at bounding box center [363, 148] width 29 height 17
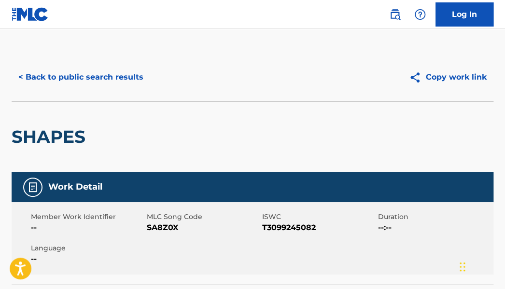
click at [288, 227] on span "T3099245082" at bounding box center [318, 228] width 113 height 12
copy span "T3099245082"
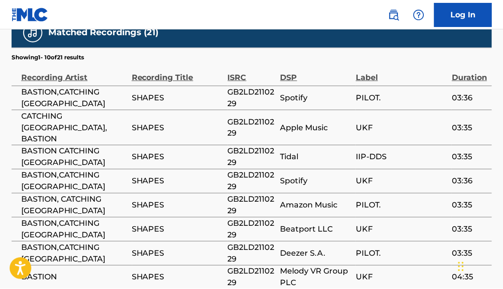
scroll to position [1059, 0]
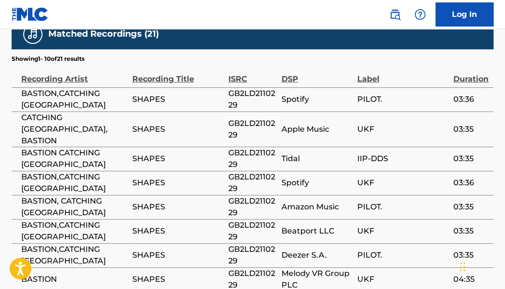
click at [231, 102] on span "GB2LD2110229" at bounding box center [252, 99] width 48 height 23
copy span "GB2LD2110229"
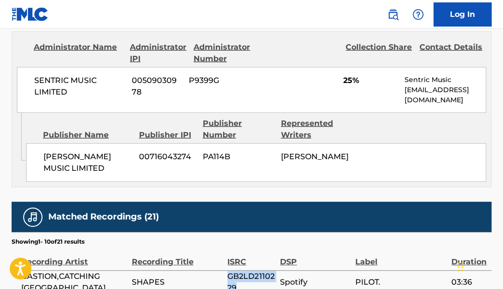
scroll to position [872, 0]
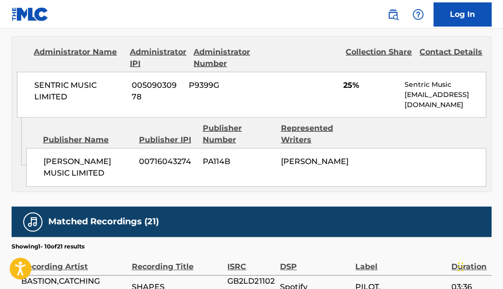
drag, startPoint x: 502, startPoint y: 173, endPoint x: 502, endPoint y: 159, distance: 14.5
